Goal: Information Seeking & Learning: Learn about a topic

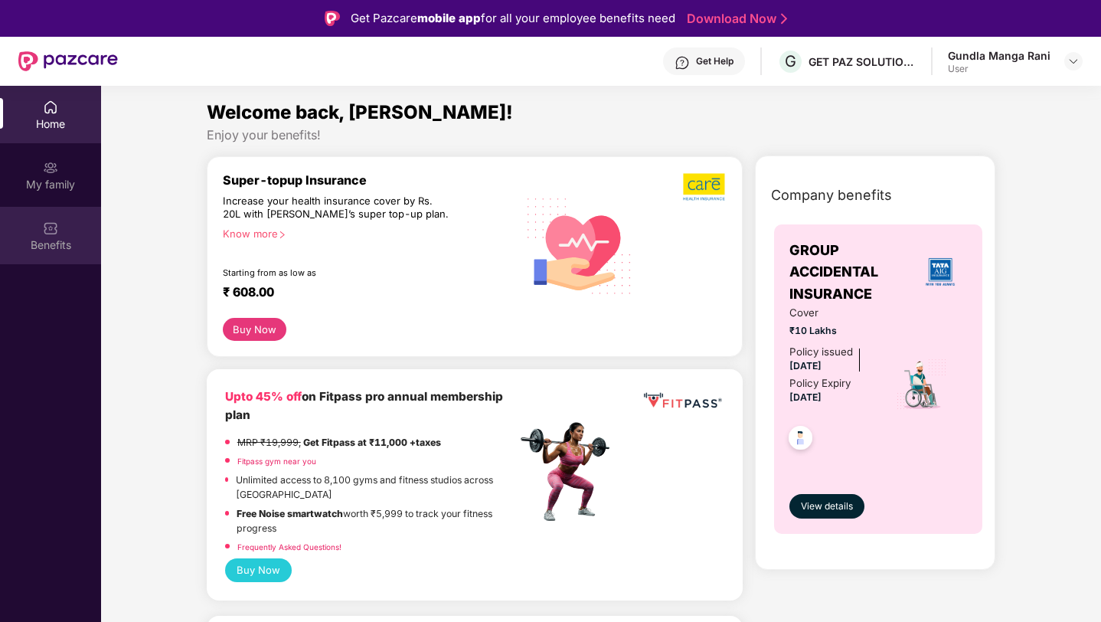
click at [57, 225] on img at bounding box center [50, 227] width 15 height 15
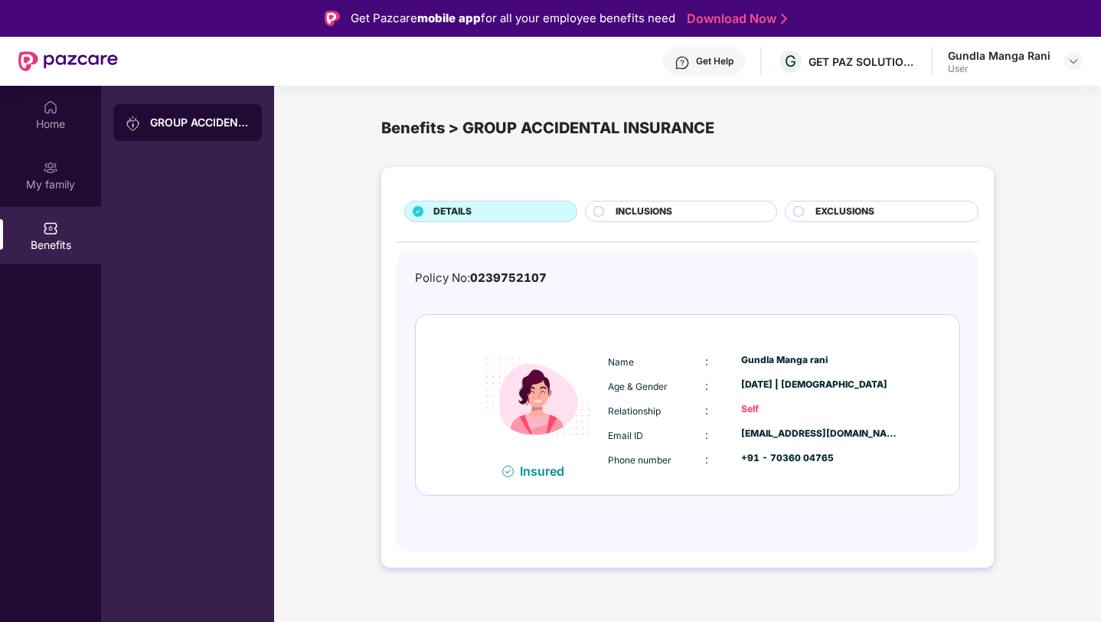
click at [616, 207] on span "INCLUSIONS" at bounding box center [644, 211] width 57 height 15
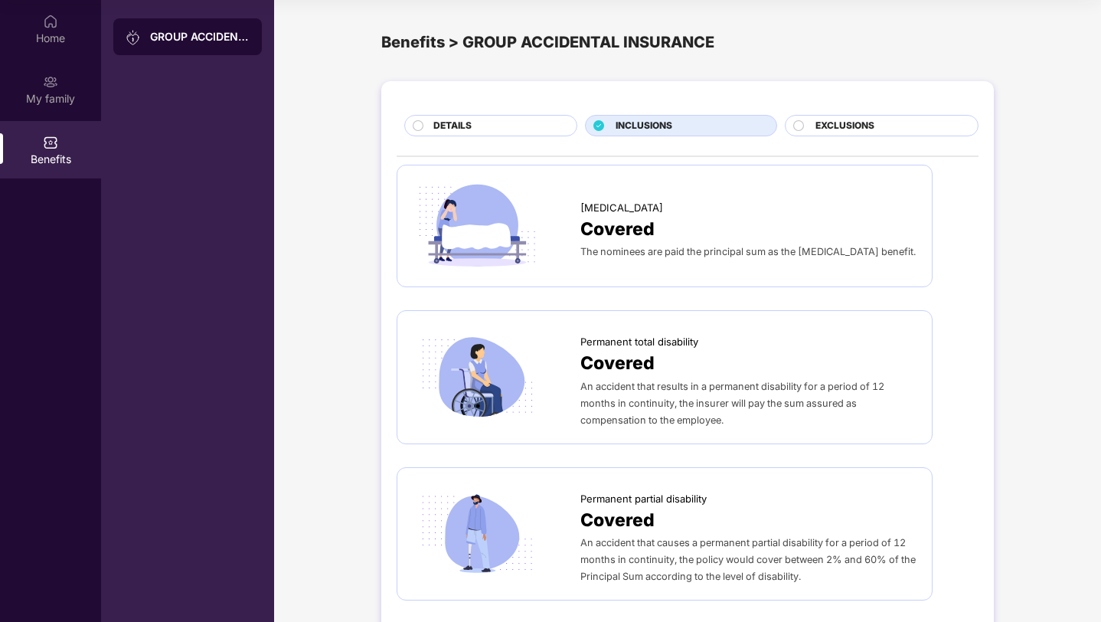
click at [846, 128] on span "EXCLUSIONS" at bounding box center [844, 126] width 59 height 15
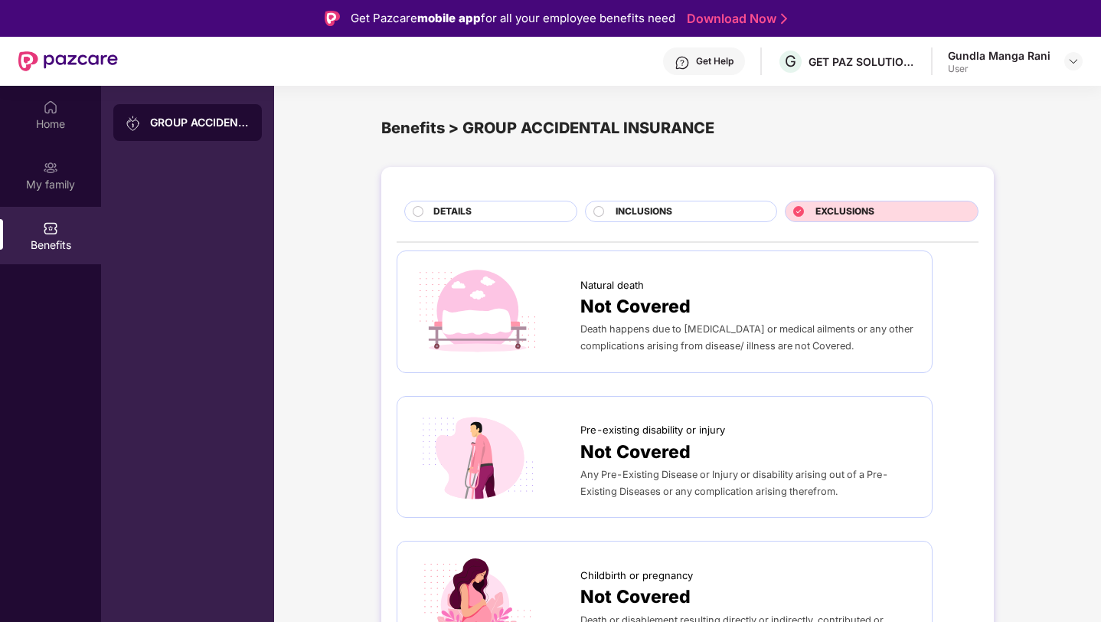
click at [485, 208] on div "DETAILS" at bounding box center [497, 212] width 143 height 17
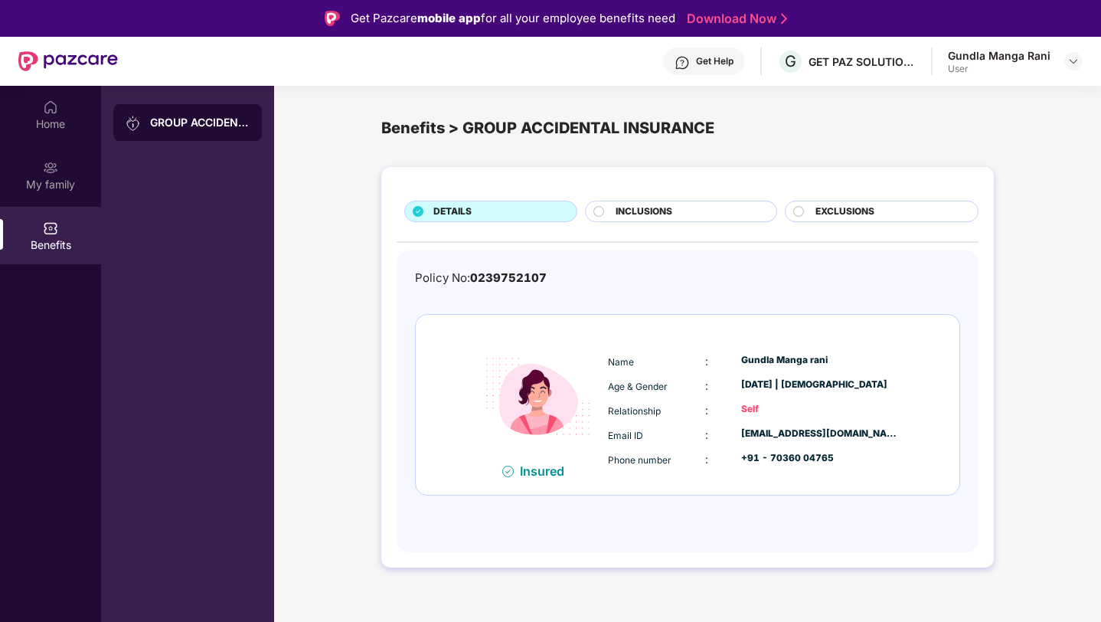
click at [656, 212] on span "INCLUSIONS" at bounding box center [644, 211] width 57 height 15
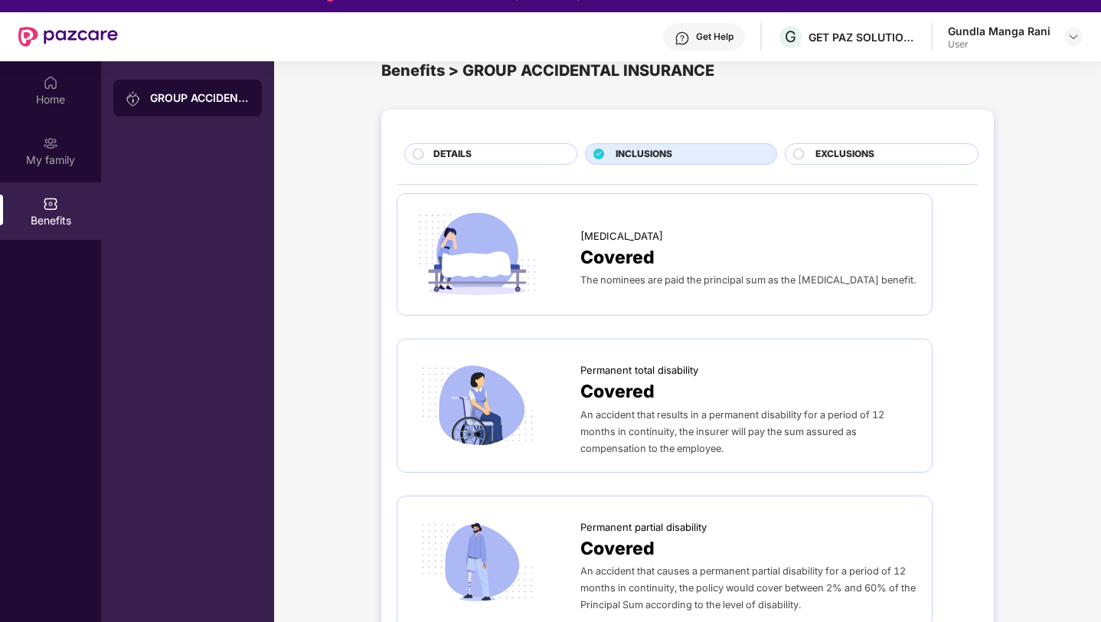
scroll to position [35, 0]
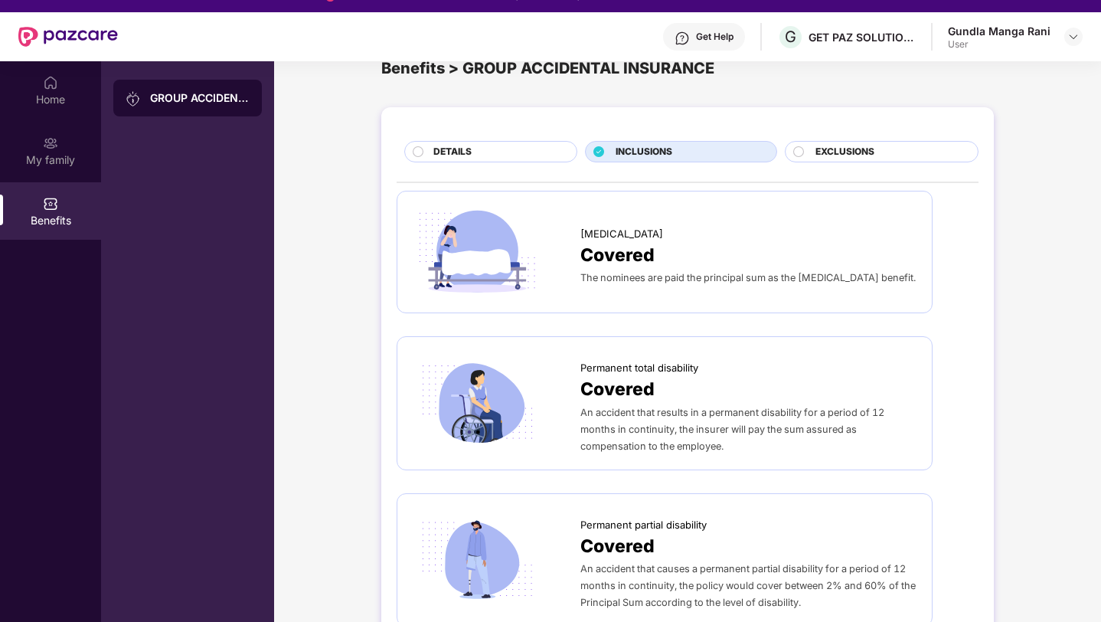
click at [650, 232] on span "The nominees are paid the principal sum as the [MEDICAL_DATA] benefit." at bounding box center [747, 277] width 335 height 11
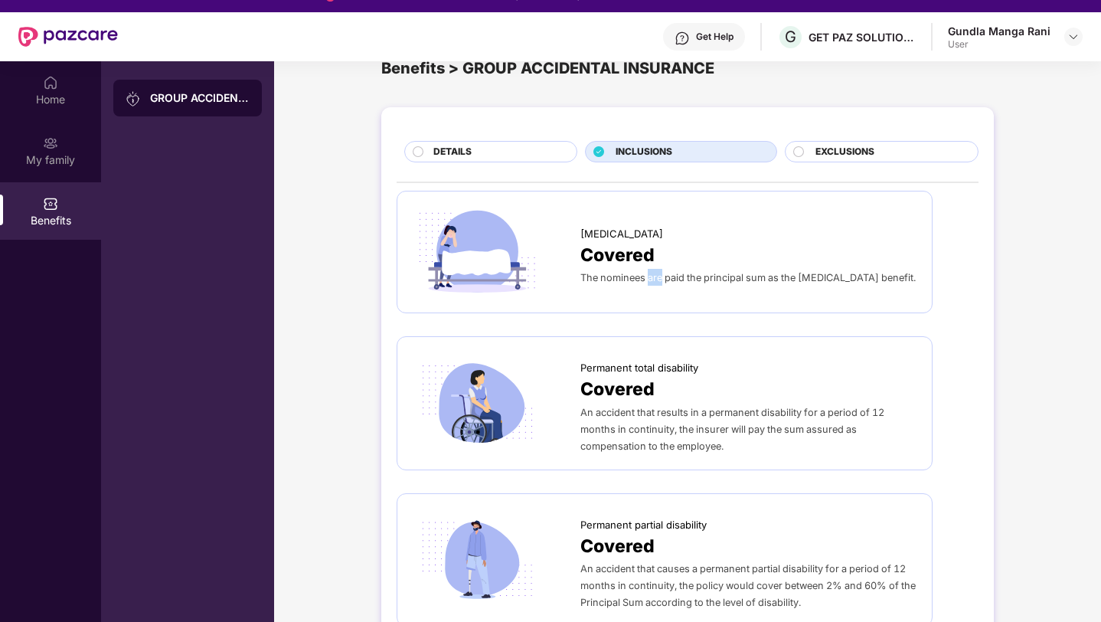
click at [650, 232] on span "The nominees are paid the principal sum as the [MEDICAL_DATA] benefit." at bounding box center [747, 277] width 335 height 11
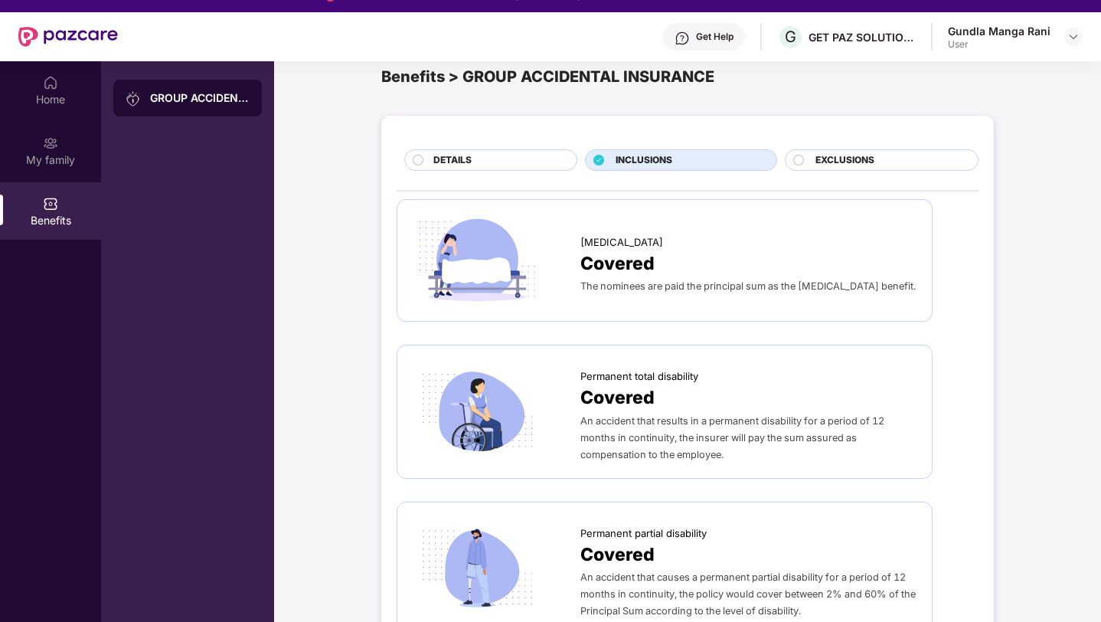
scroll to position [26, 0]
click at [485, 232] on img at bounding box center [477, 261] width 129 height 90
click at [475, 232] on img at bounding box center [477, 261] width 129 height 90
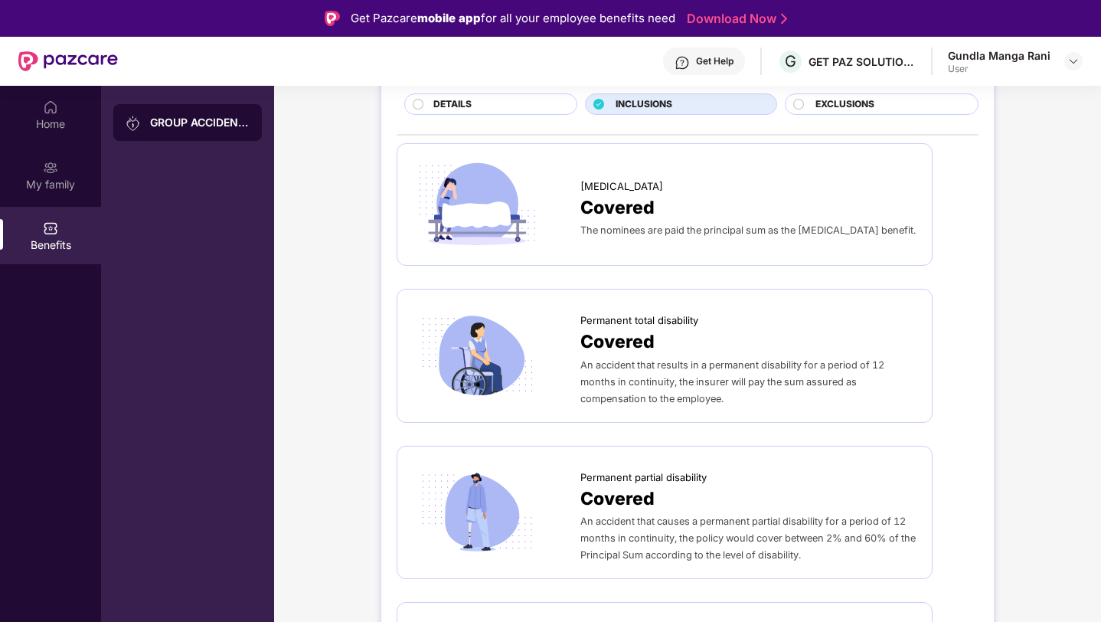
scroll to position [0, 0]
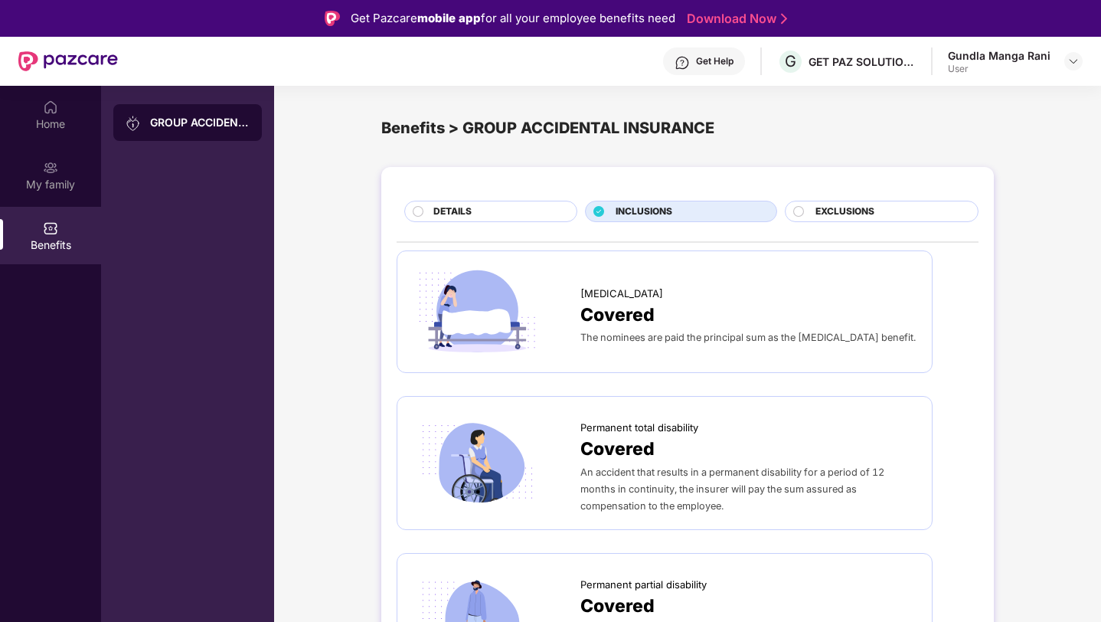
click at [661, 208] on span "INCLUSIONS" at bounding box center [644, 211] width 57 height 15
click at [597, 209] on icon at bounding box center [599, 211] width 10 height 10
click at [505, 213] on div "DETAILS" at bounding box center [497, 212] width 143 height 17
